Goal: Information Seeking & Learning: Learn about a topic

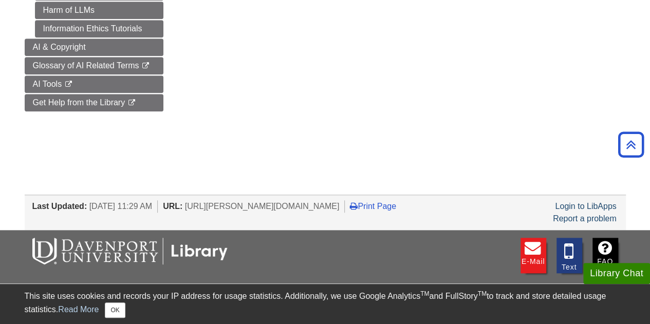
scroll to position [484, 0]
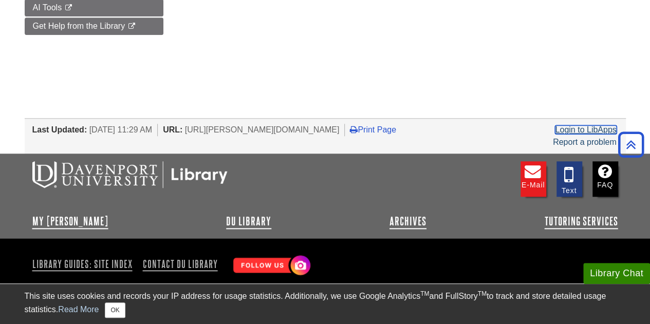
click at [595, 125] on link "Login to LibApps" at bounding box center [585, 129] width 61 height 9
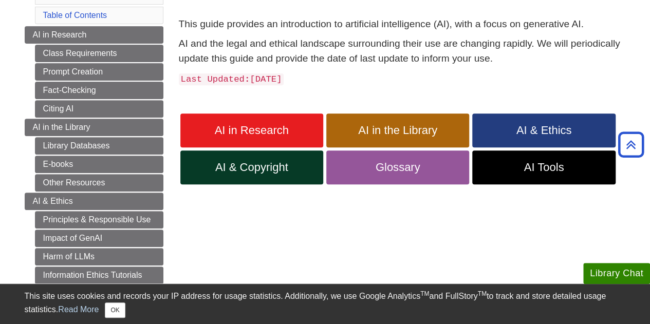
scroll to position [103, 0]
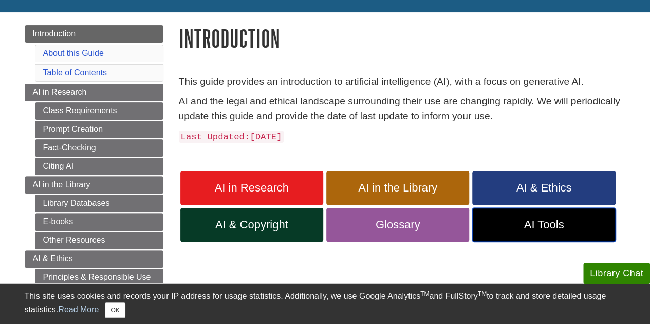
click at [534, 227] on span "AI Tools" at bounding box center [543, 224] width 127 height 13
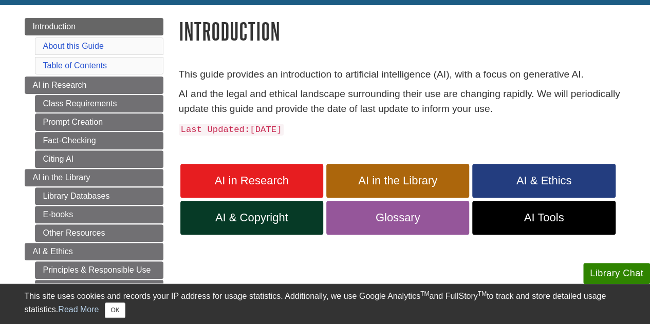
scroll to position [206, 0]
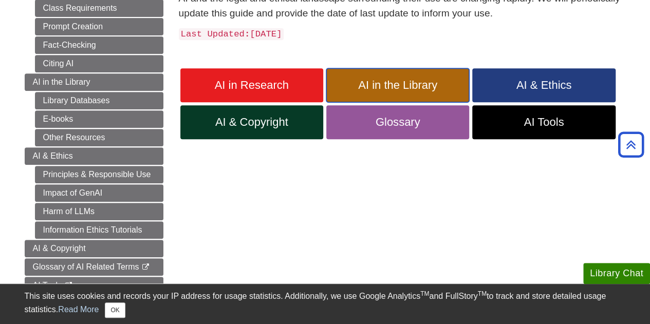
click at [413, 91] on span "AI in the Library" at bounding box center [397, 85] width 127 height 13
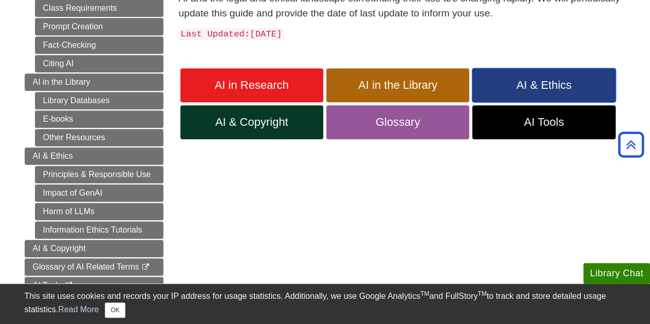
click at [550, 85] on span "AI & Ethics" at bounding box center [543, 85] width 127 height 13
click at [514, 90] on span "AI & Ethics" at bounding box center [543, 85] width 127 height 13
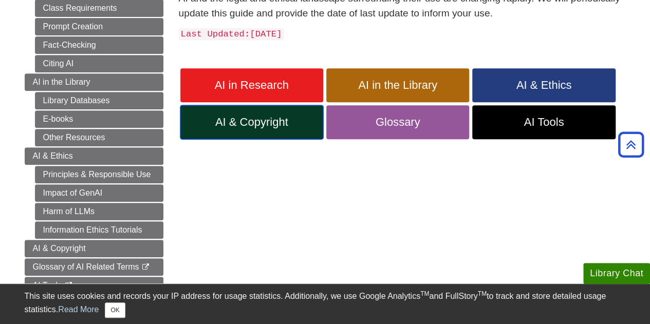
click at [257, 125] on span "AI & Copyright" at bounding box center [251, 122] width 127 height 13
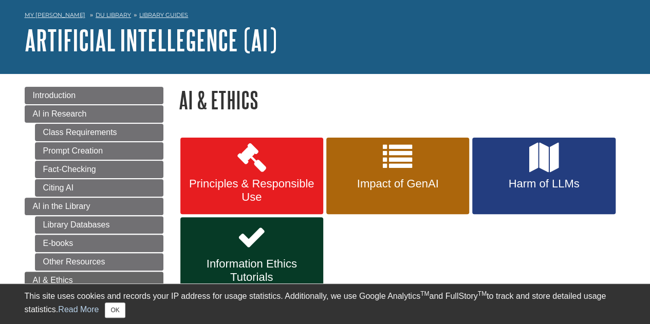
scroll to position [103, 0]
